Goal: Task Accomplishment & Management: Use online tool/utility

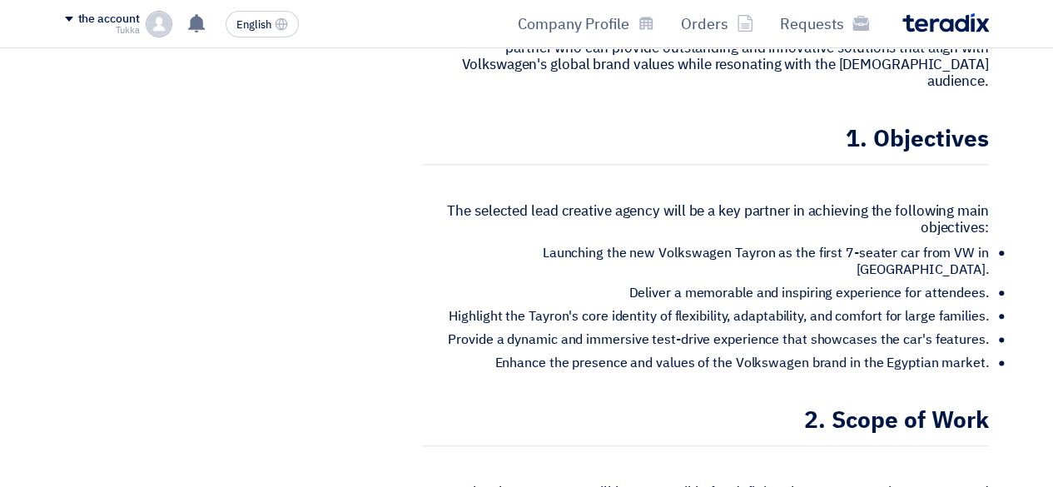
drag, startPoint x: 1065, startPoint y: 1, endPoint x: 615, endPoint y: 154, distance: 475.8
click at [615, 201] on font "The selected lead creative agency will be a key partner in achieving the follow…" at bounding box center [717, 219] width 541 height 37
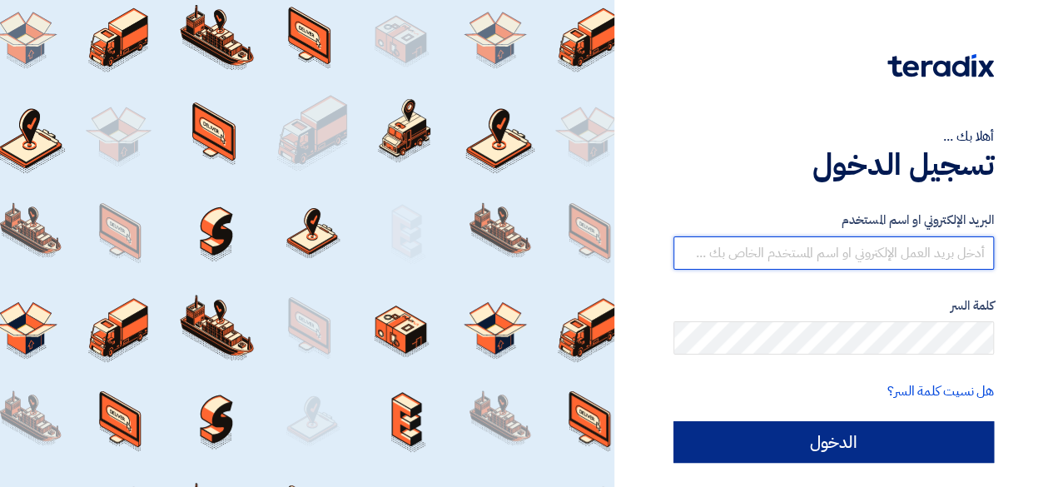
type input "request@shayeaa.com"
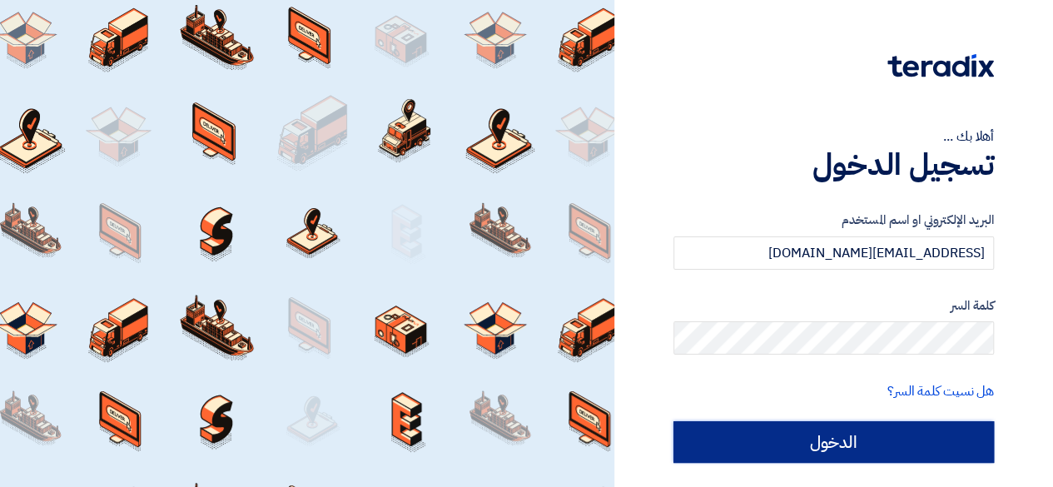
click at [950, 443] on input "الدخول" at bounding box center [834, 442] width 321 height 42
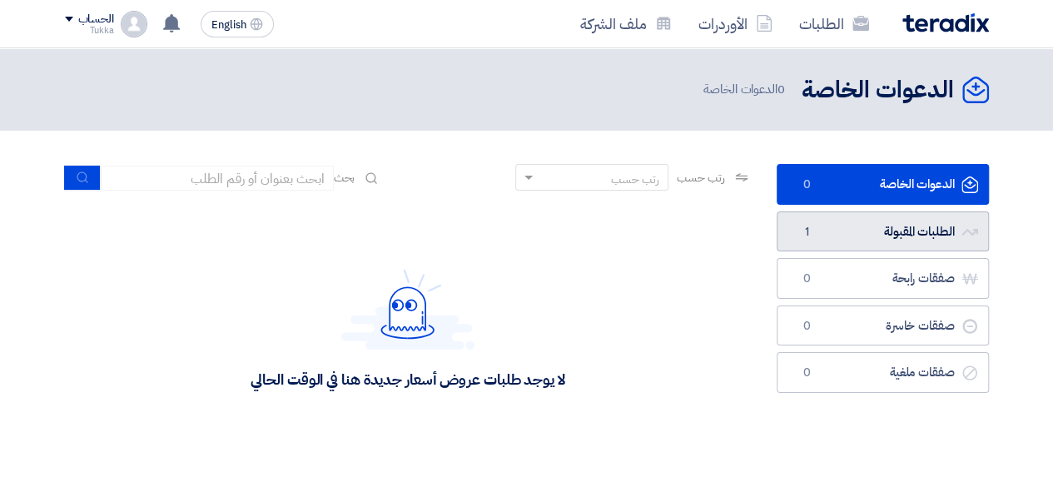
click at [848, 239] on link "الطلبات المقبولة الطلبات المقبولة 1" at bounding box center [883, 232] width 212 height 41
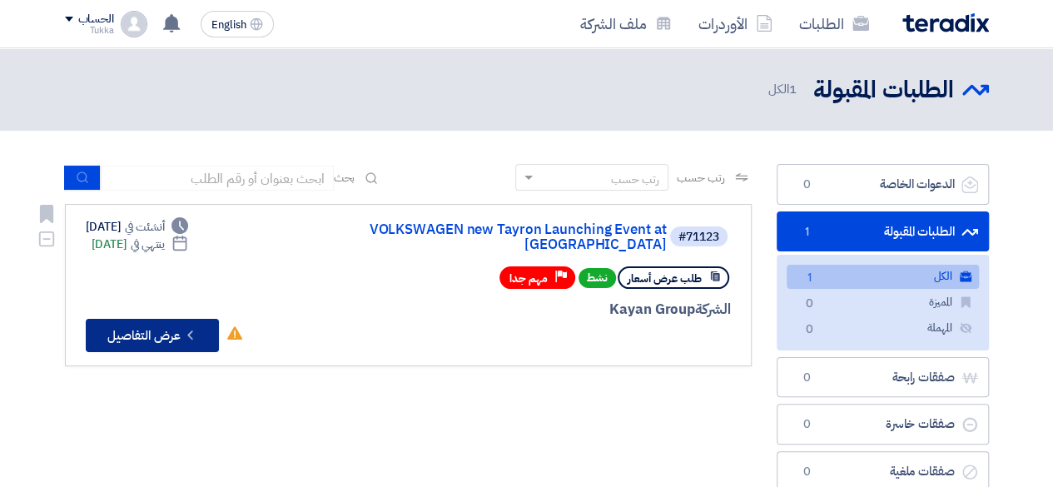
click at [162, 322] on button "Check details عرض التفاصيل" at bounding box center [152, 335] width 133 height 33
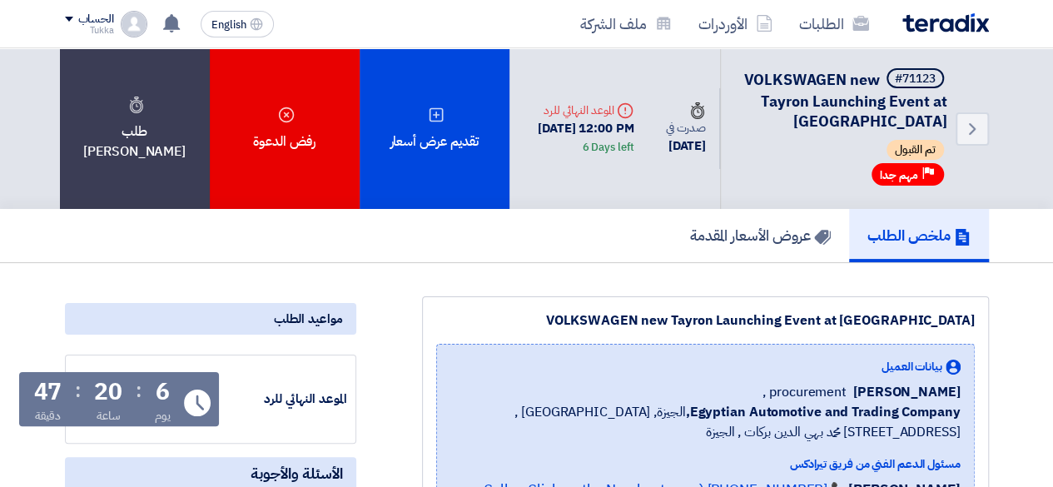
click at [899, 149] on span "تم القبول" at bounding box center [915, 150] width 57 height 20
click at [637, 233] on div "ملخص الطلب عروض الأسعار المقدمة" at bounding box center [527, 235] width 924 height 53
drag, startPoint x: 600, startPoint y: 147, endPoint x: 661, endPoint y: 154, distance: 62.1
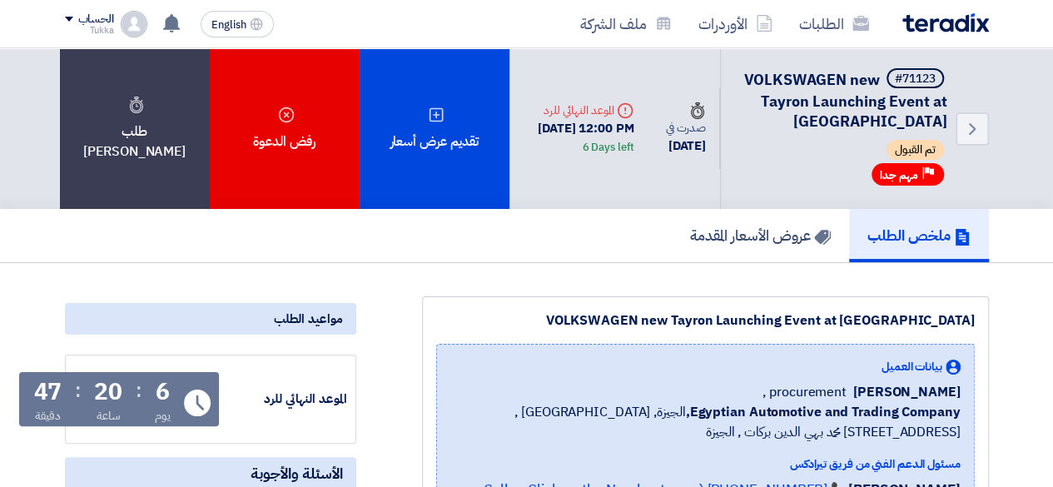
click at [648, 154] on div "Deadline الموعد النهائي للرد 7 Sep, 2025 12:00 PM 6 Days left" at bounding box center [579, 129] width 138 height 82
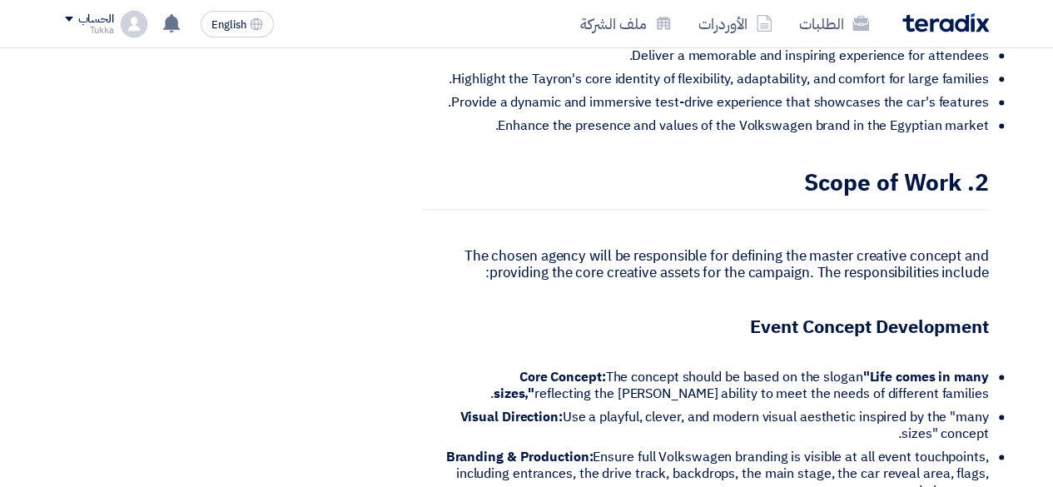
scroll to position [1137, 0]
